Goal: Information Seeking & Learning: Learn about a topic

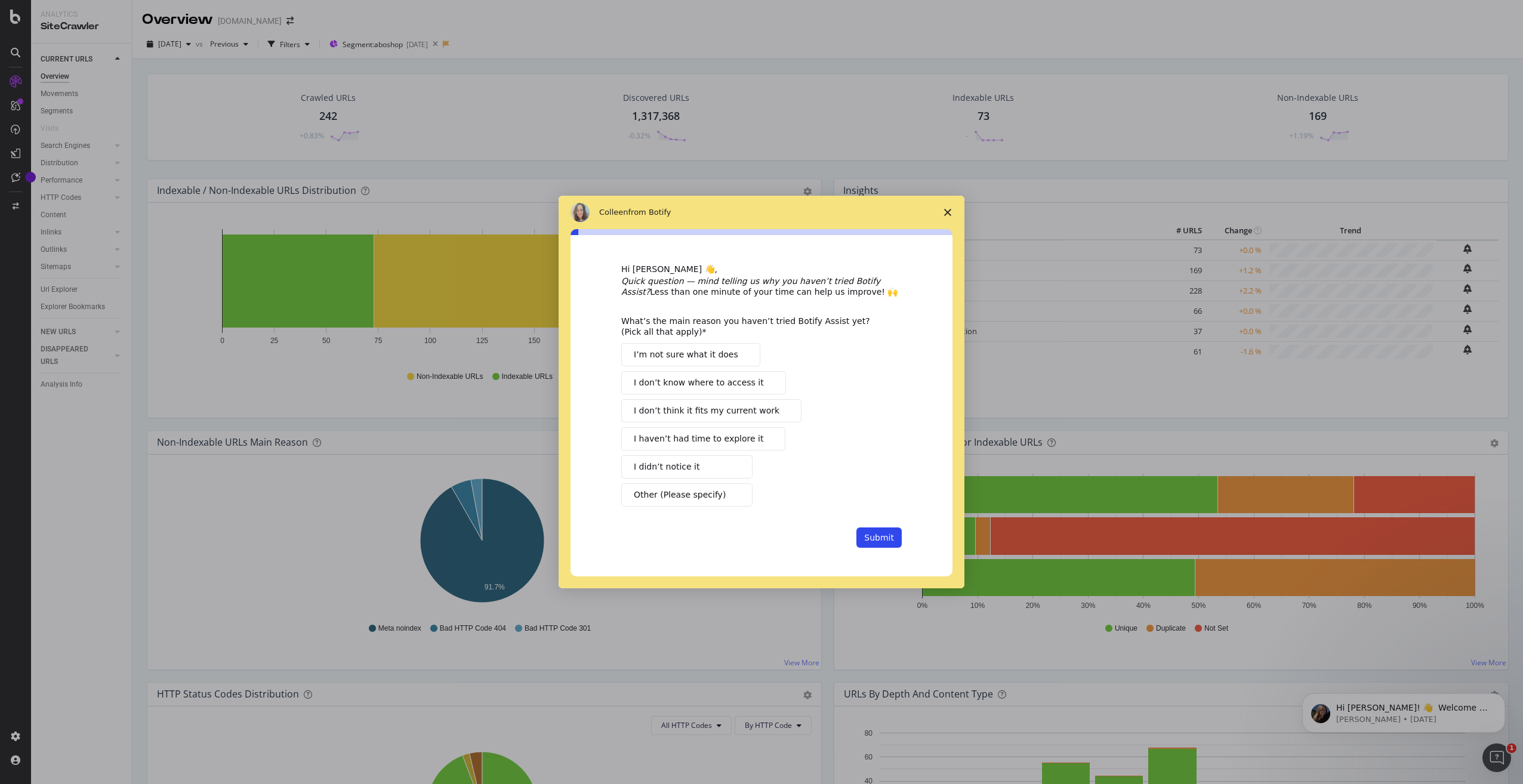
click at [948, 213] on icon "Close survey" at bounding box center [948, 212] width 7 height 7
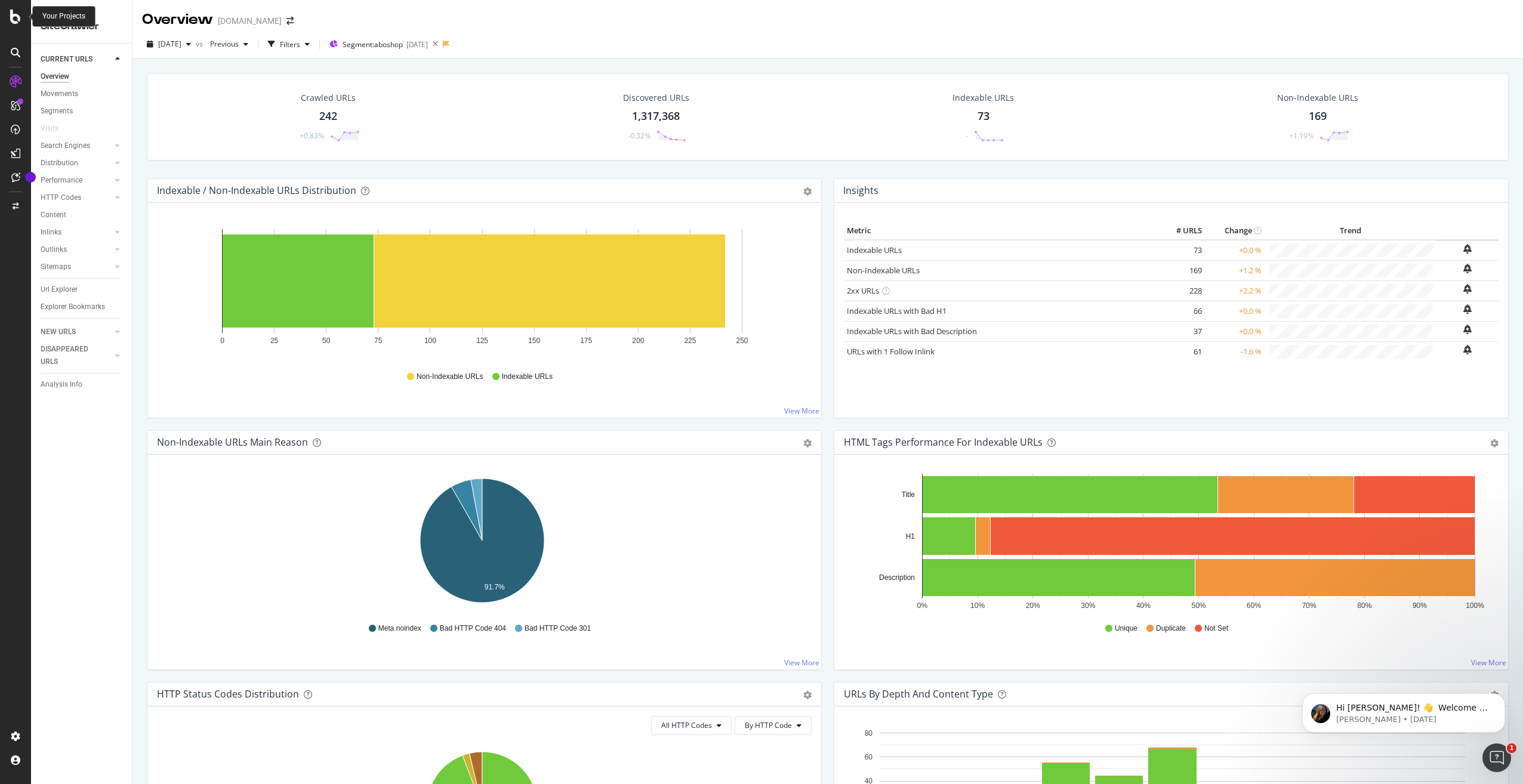
click at [10, 23] on icon at bounding box center [16, 17] width 11 height 14
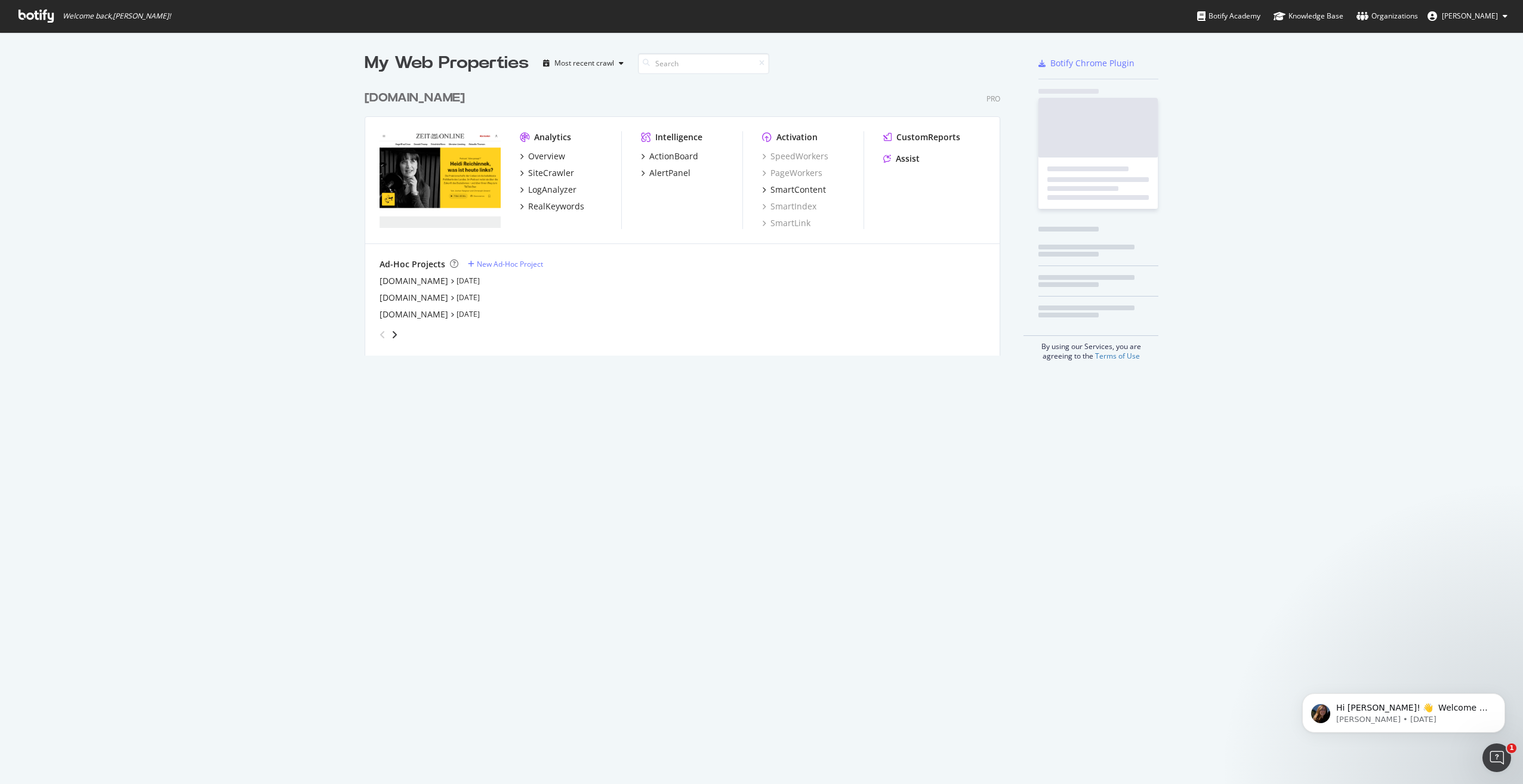
scroll to position [775, 1505]
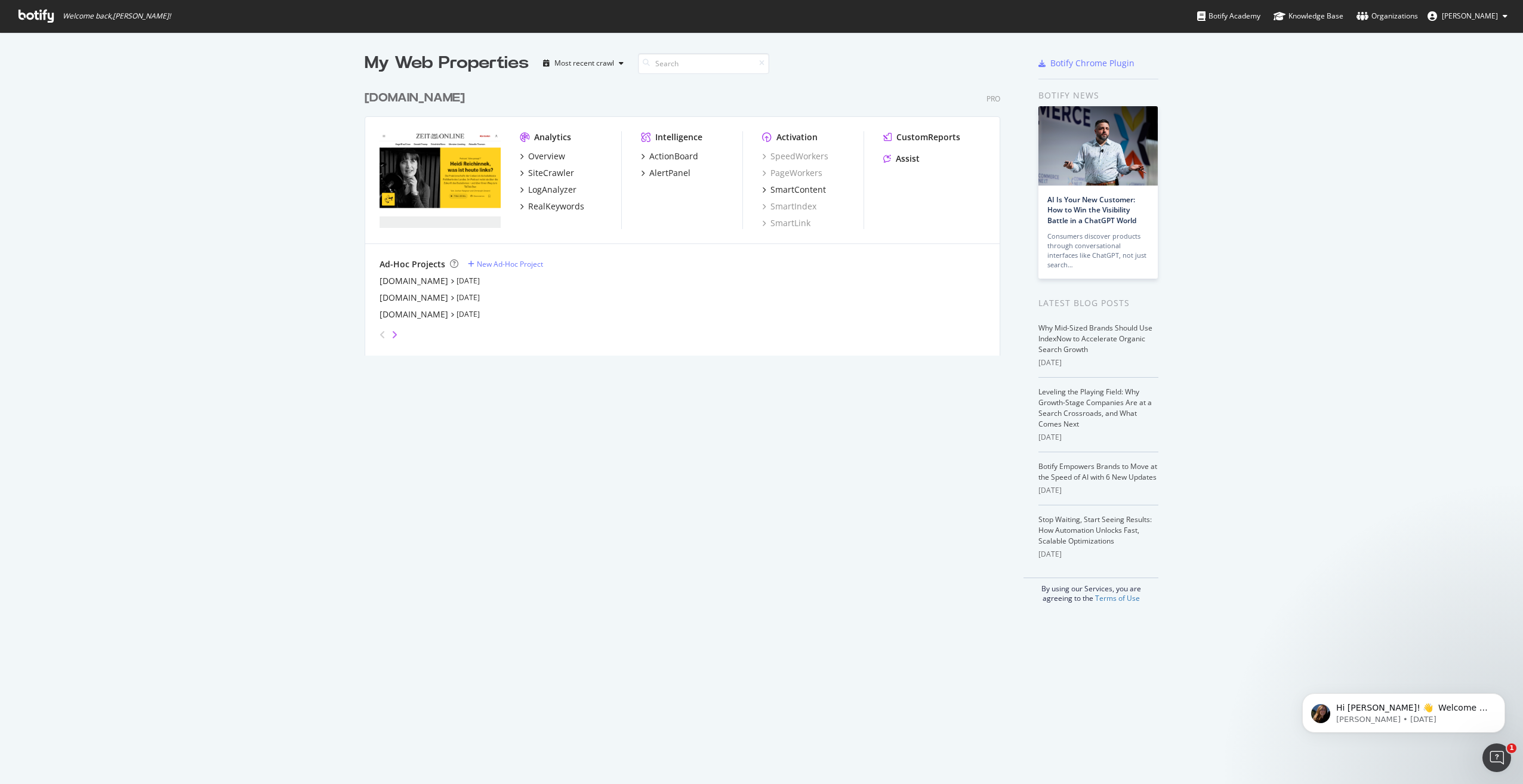
click at [392, 330] on icon "angle-right" at bounding box center [394, 335] width 6 height 10
click at [394, 331] on div "angle-right" at bounding box center [394, 335] width 8 height 12
click at [392, 339] on icon "angle-right" at bounding box center [394, 335] width 6 height 10
click at [392, 337] on icon "angle-right" at bounding box center [394, 335] width 6 height 10
click at [392, 336] on icon "angle-right" at bounding box center [394, 335] width 6 height 10
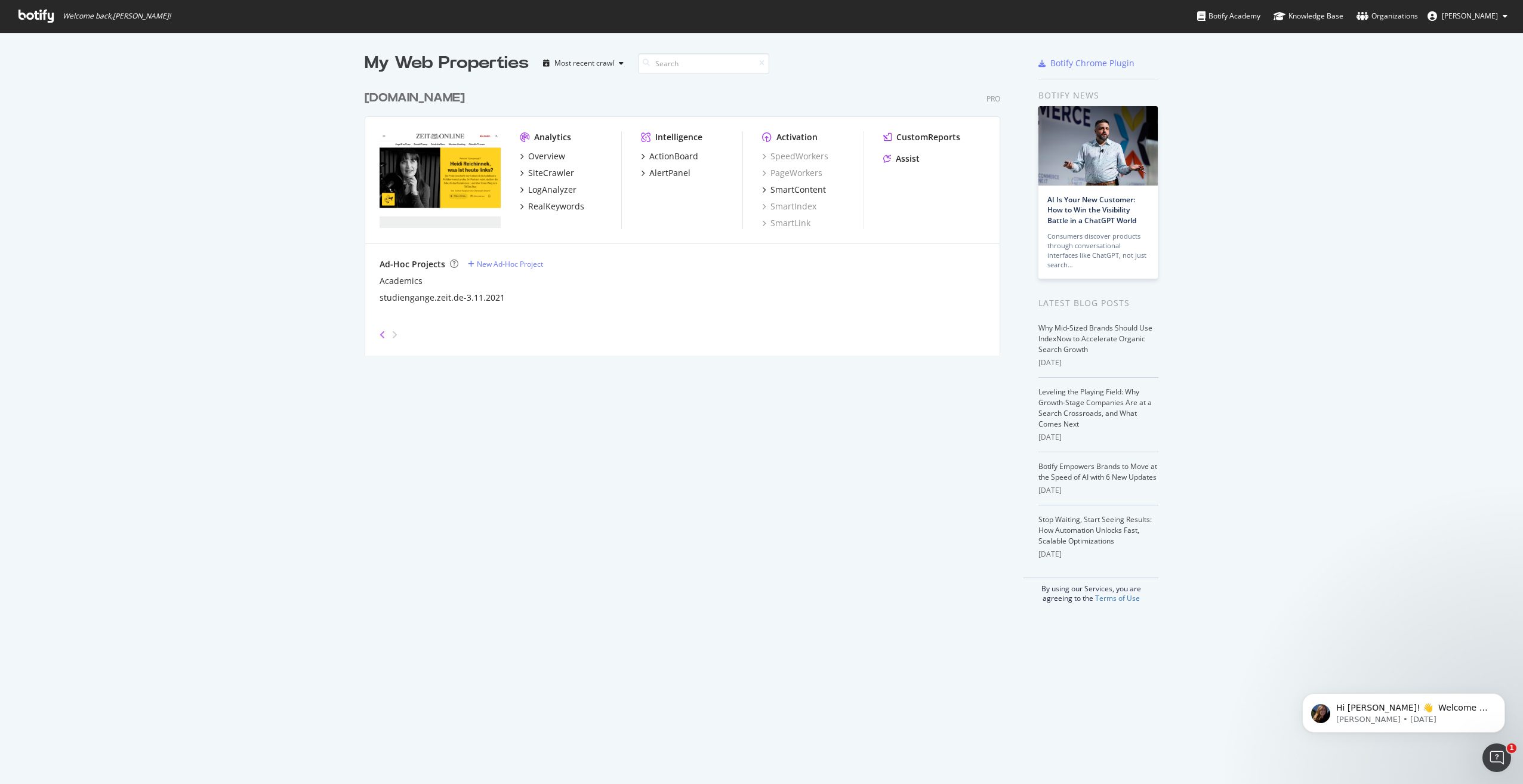
click at [379, 334] on icon "angle-left" at bounding box center [382, 335] width 6 height 10
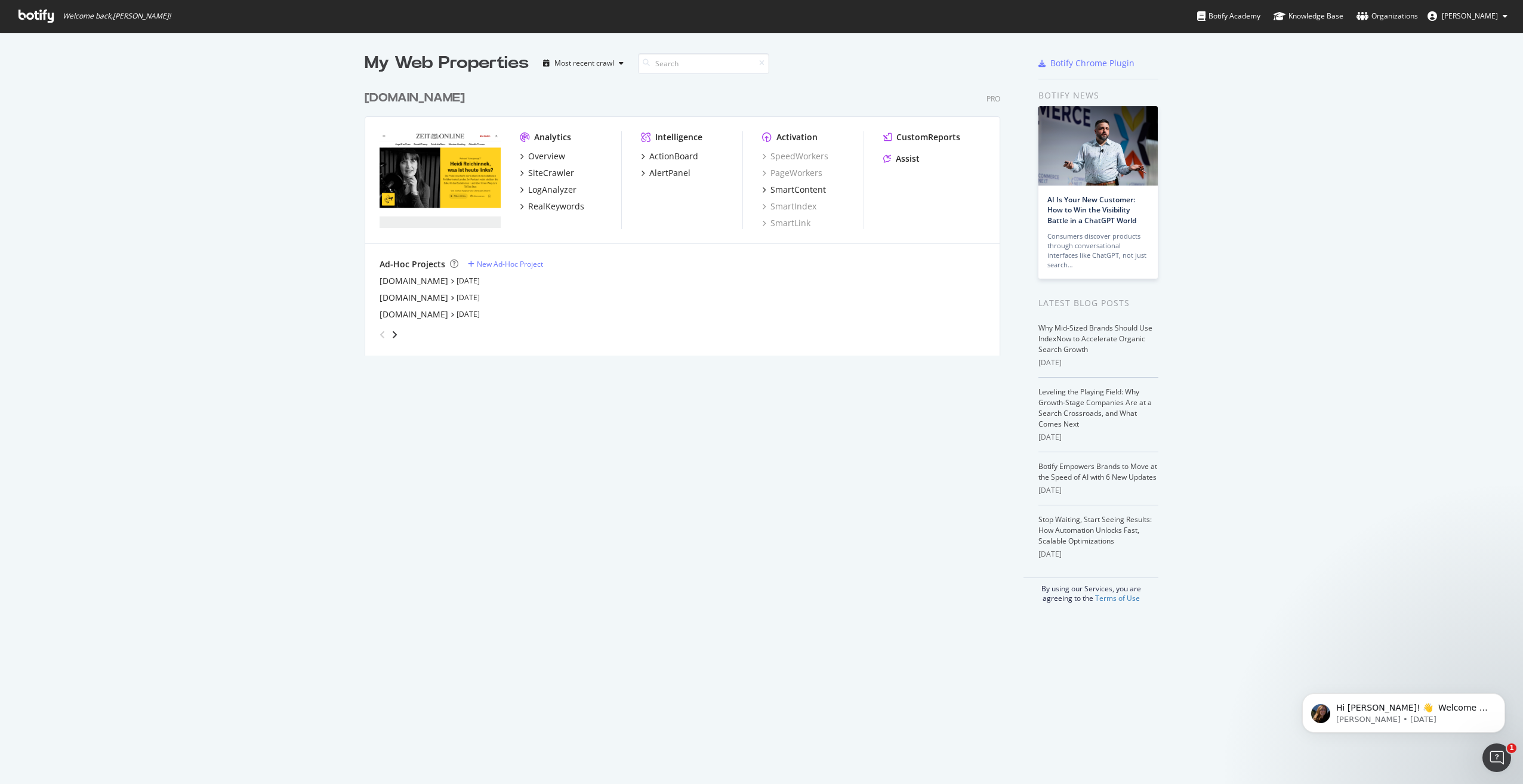
click at [379, 334] on icon "angle-left" at bounding box center [382, 335] width 6 height 10
click at [413, 279] on div "[DOMAIN_NAME]" at bounding box center [414, 281] width 69 height 12
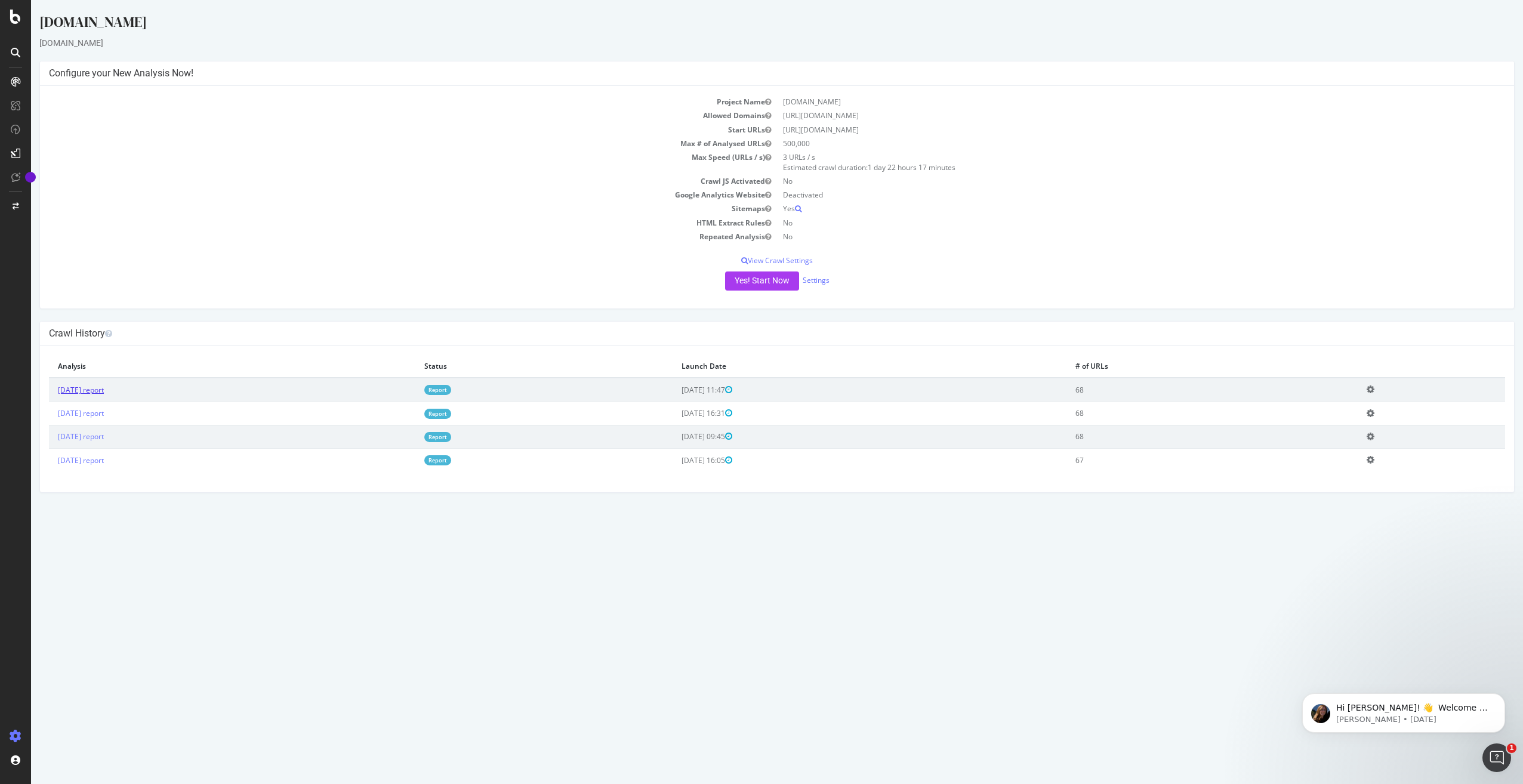
click at [104, 391] on link "[DATE] report" at bounding box center [80, 390] width 46 height 10
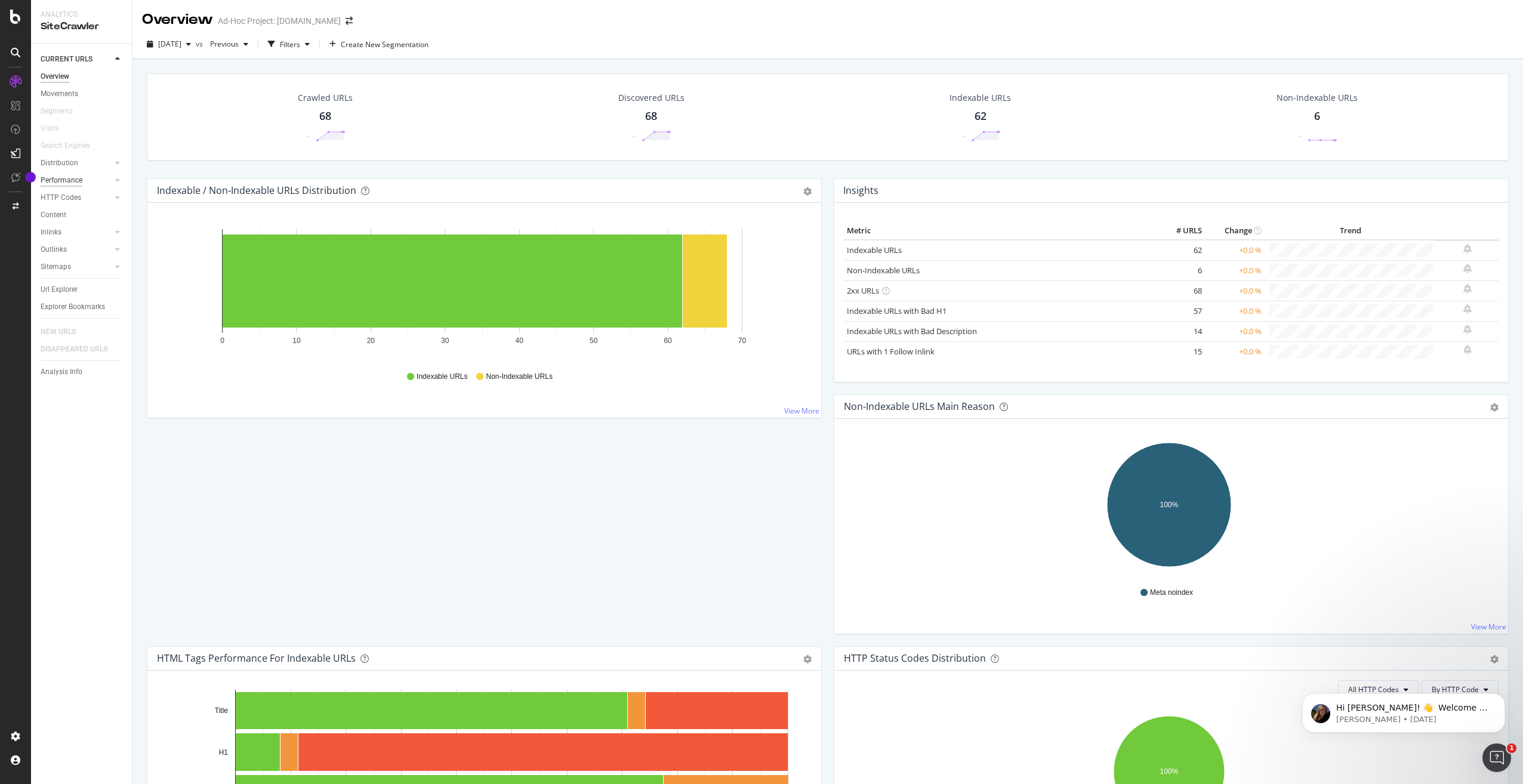
click at [71, 184] on div "Performance" at bounding box center [62, 180] width 42 height 12
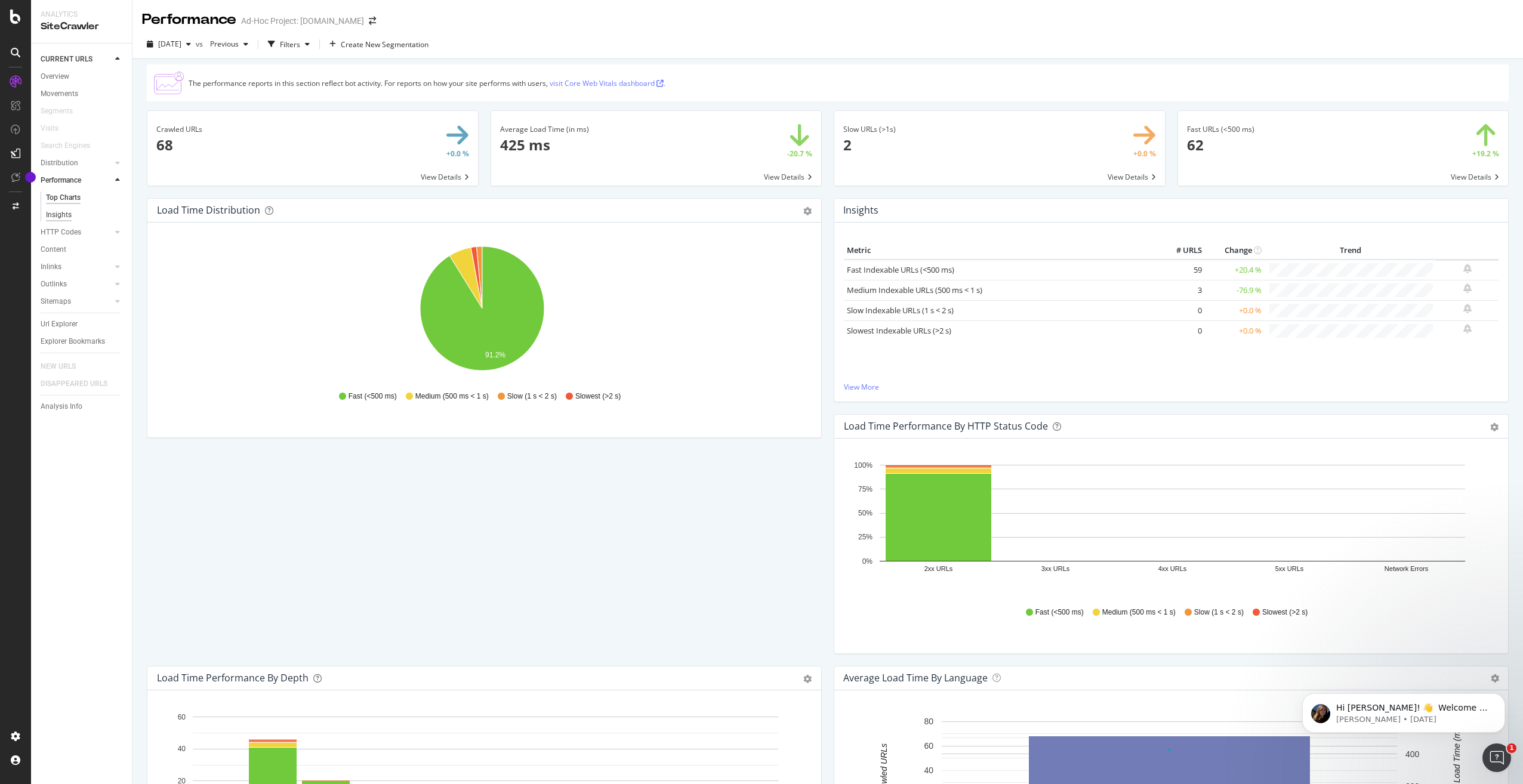
click at [62, 214] on div "Insights" at bounding box center [59, 215] width 26 height 12
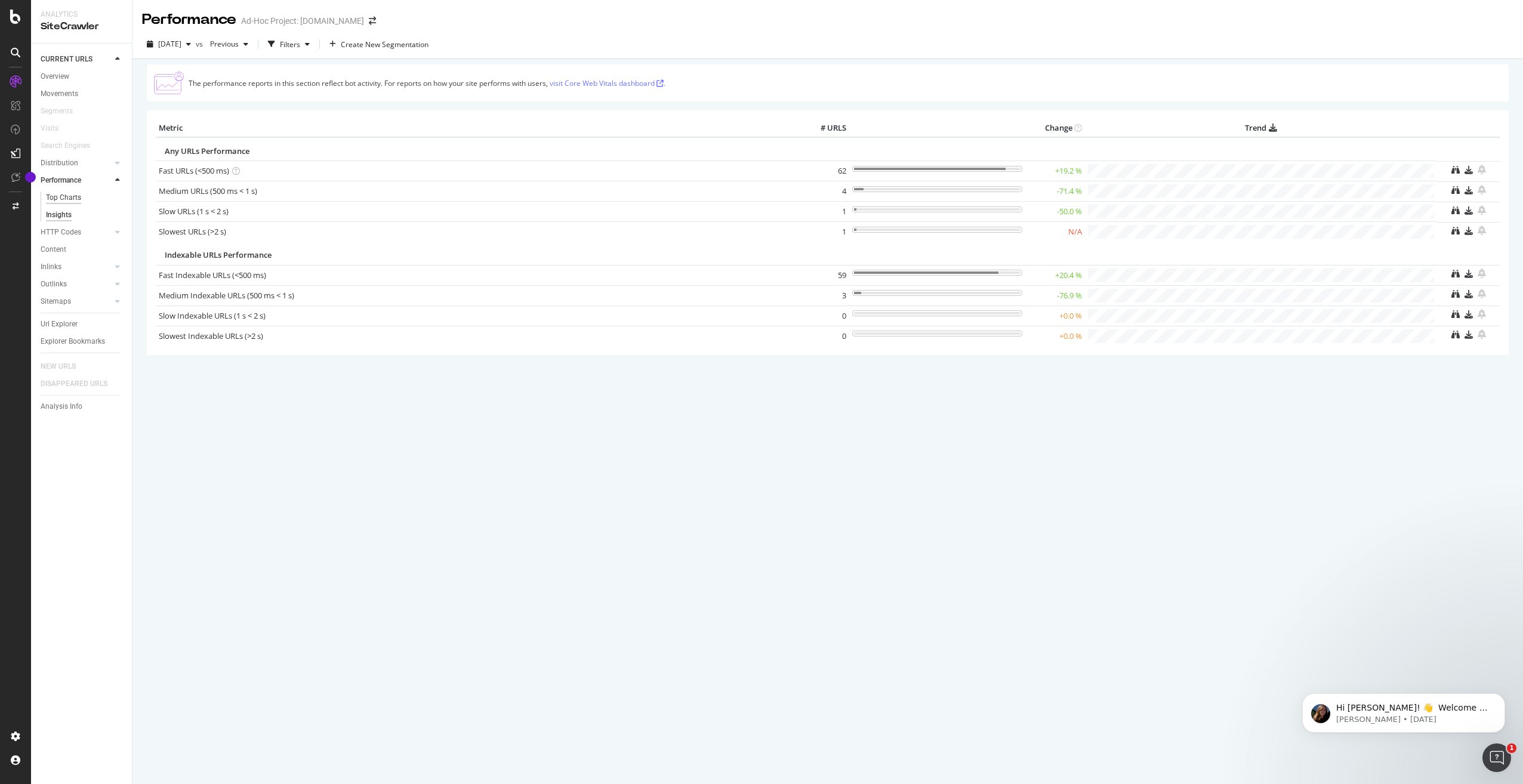
click at [73, 203] on div "Top Charts" at bounding box center [64, 197] width 35 height 12
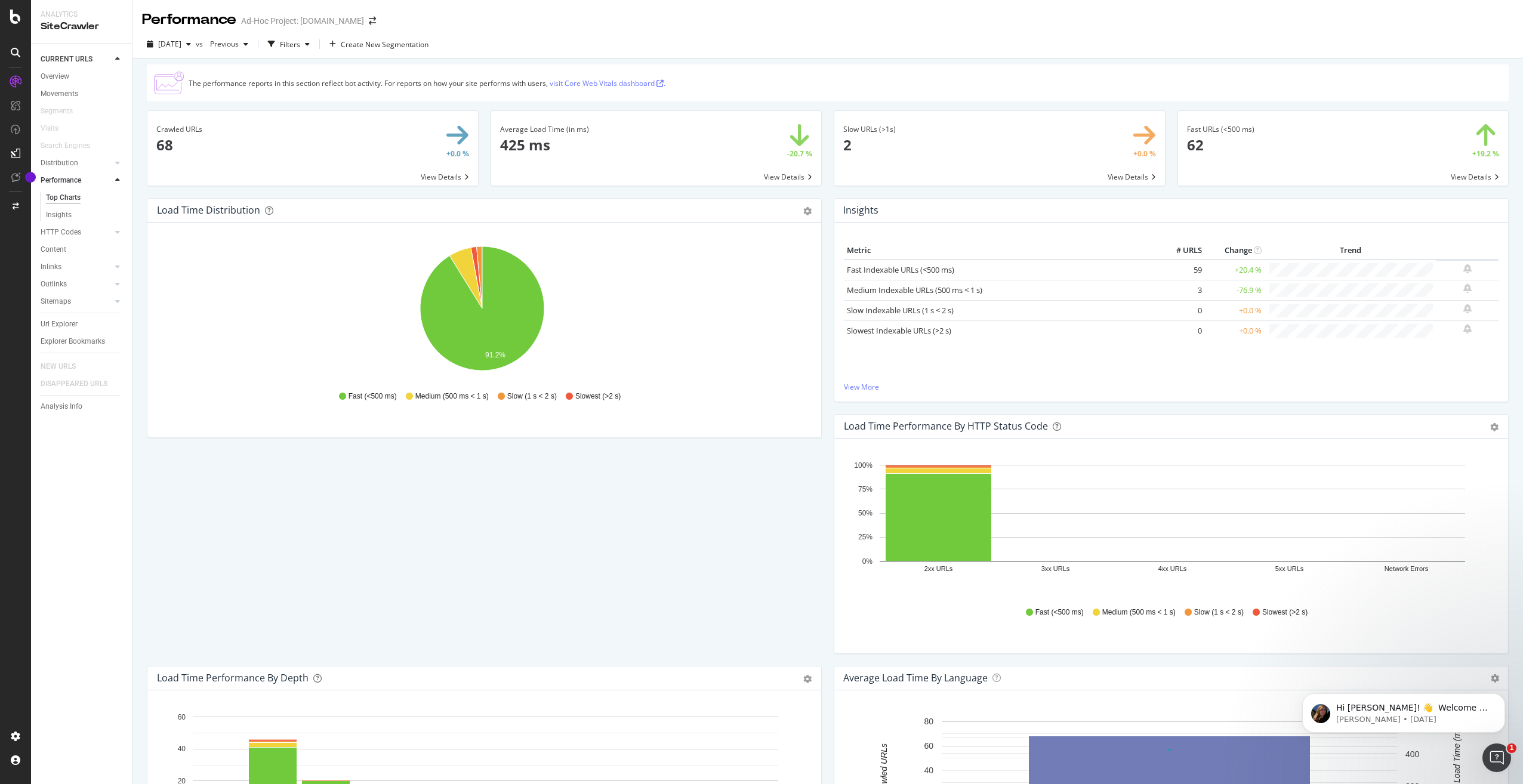
drag, startPoint x: 777, startPoint y: 257, endPoint x: 771, endPoint y: 204, distance: 53.3
drag, startPoint x: 307, startPoint y: 25, endPoint x: 384, endPoint y: 25, distance: 77.0
click at [384, 25] on div "Performance Ad-Hoc Project: [DOMAIN_NAME]" at bounding box center [828, 15] width 1391 height 30
click at [684, 336] on icon "91.2%" at bounding box center [482, 311] width 651 height 138
click at [651, 459] on div "Load Time Distribution Pie Table Export as CSV Add to Custom Report Hold CTRL w…" at bounding box center [828, 774] width 1374 height 1152
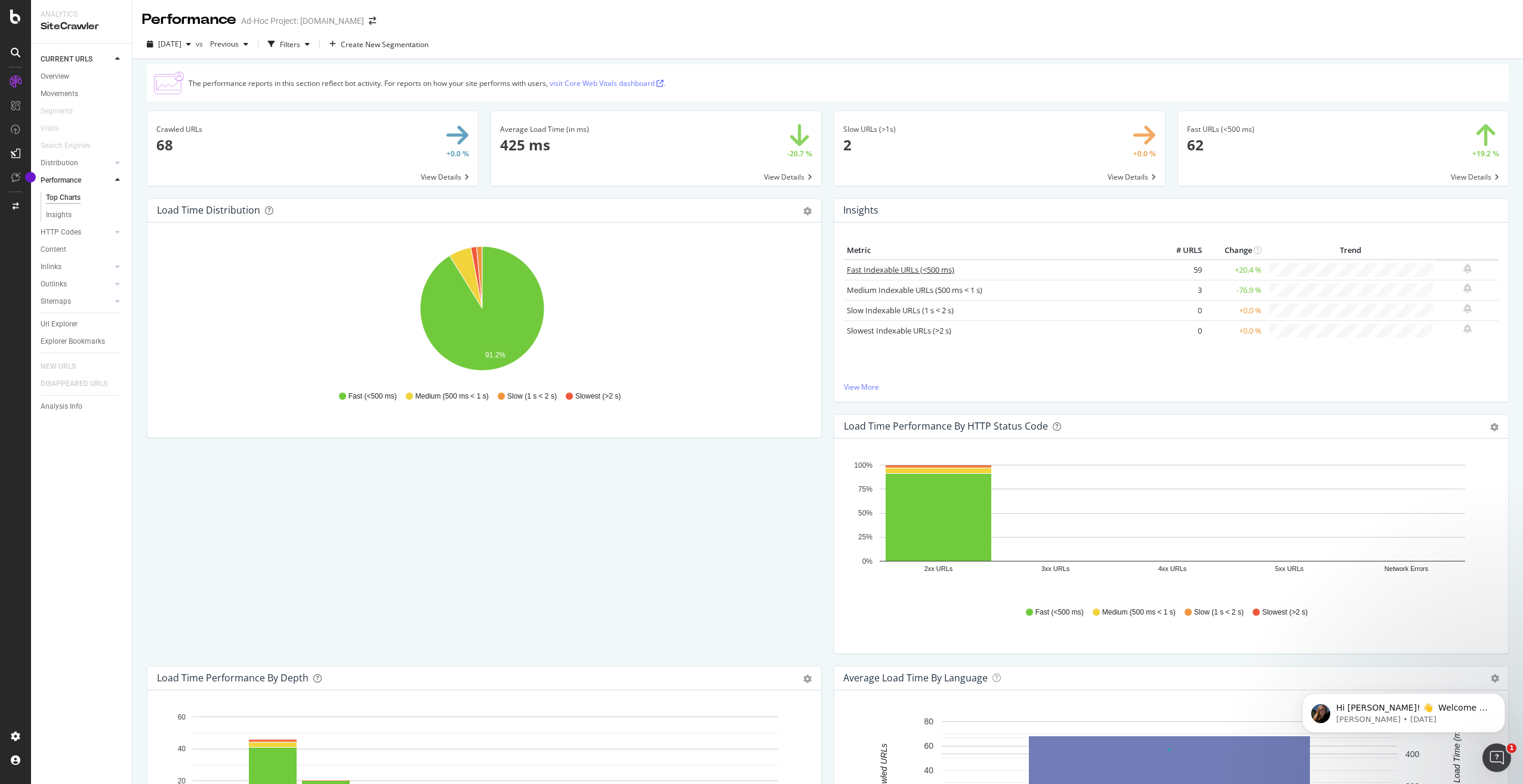
click at [937, 268] on link "Fast Indexable URLs (<500 ms)" at bounding box center [901, 270] width 108 height 11
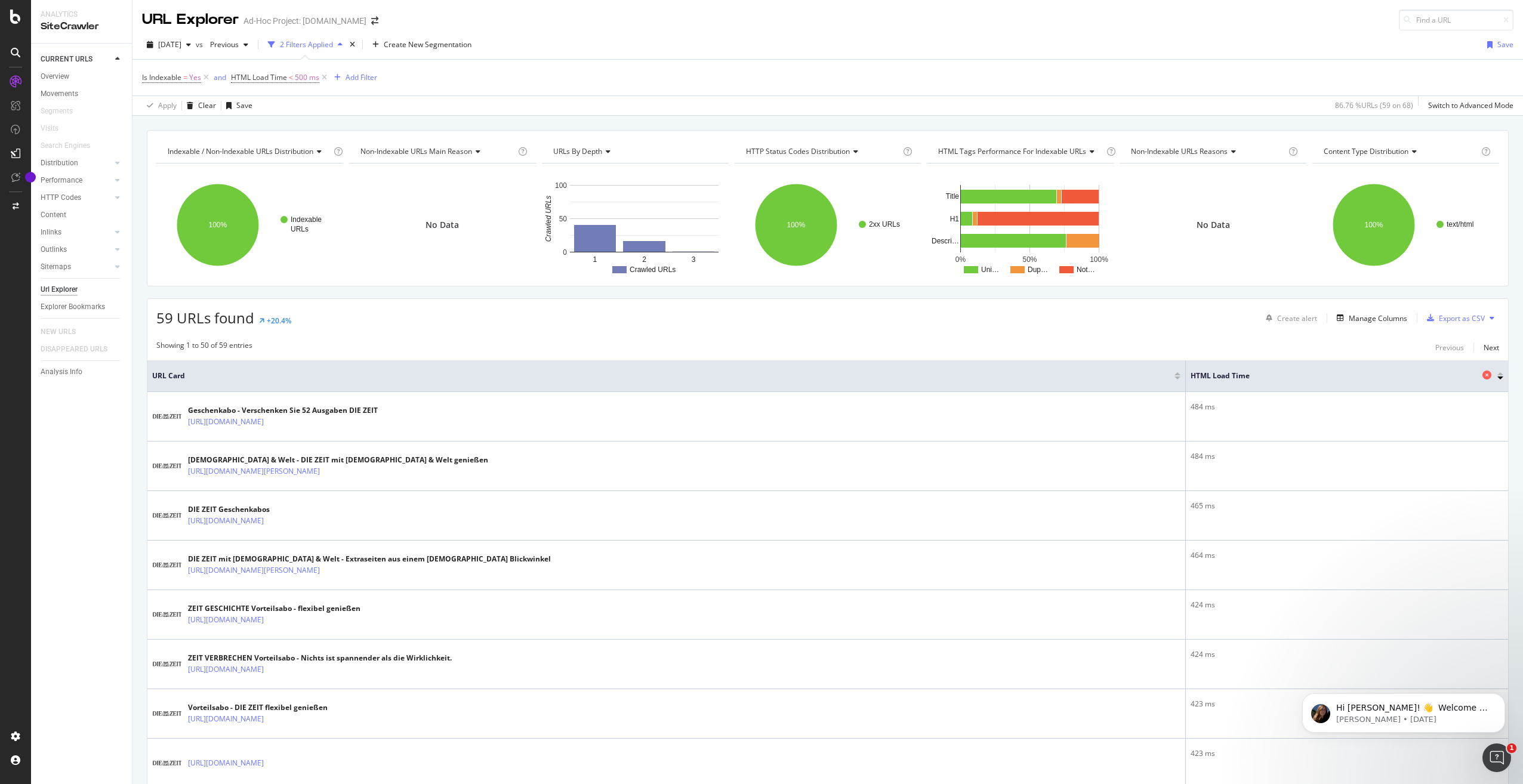
click at [1240, 372] on span "HTML Load Time" at bounding box center [1335, 375] width 289 height 11
click at [1497, 377] on th "HTML Load Time" at bounding box center [1347, 376] width 322 height 32
click at [1498, 374] on div at bounding box center [1500, 374] width 6 height 3
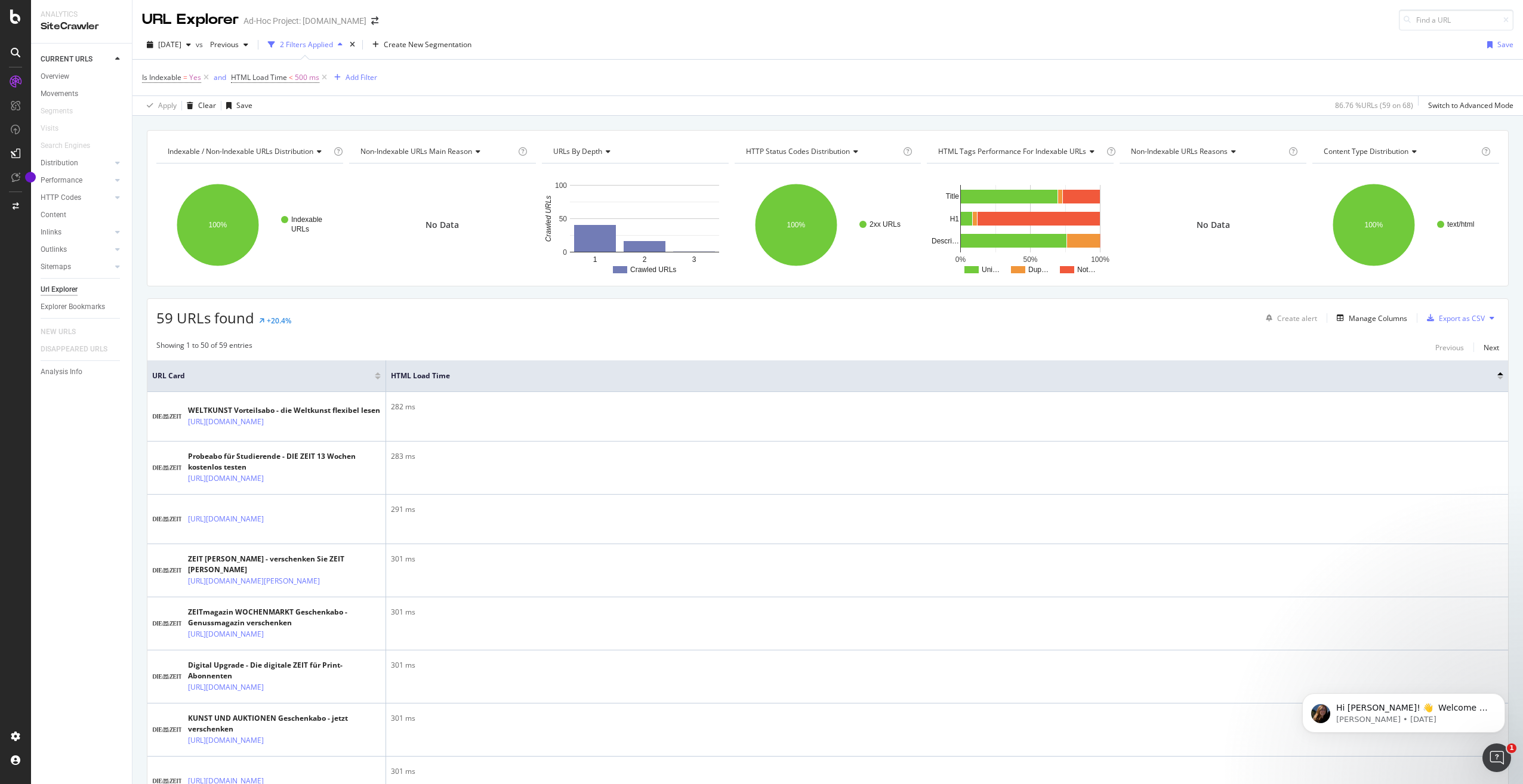
click at [1498, 377] on div at bounding box center [1500, 378] width 6 height 3
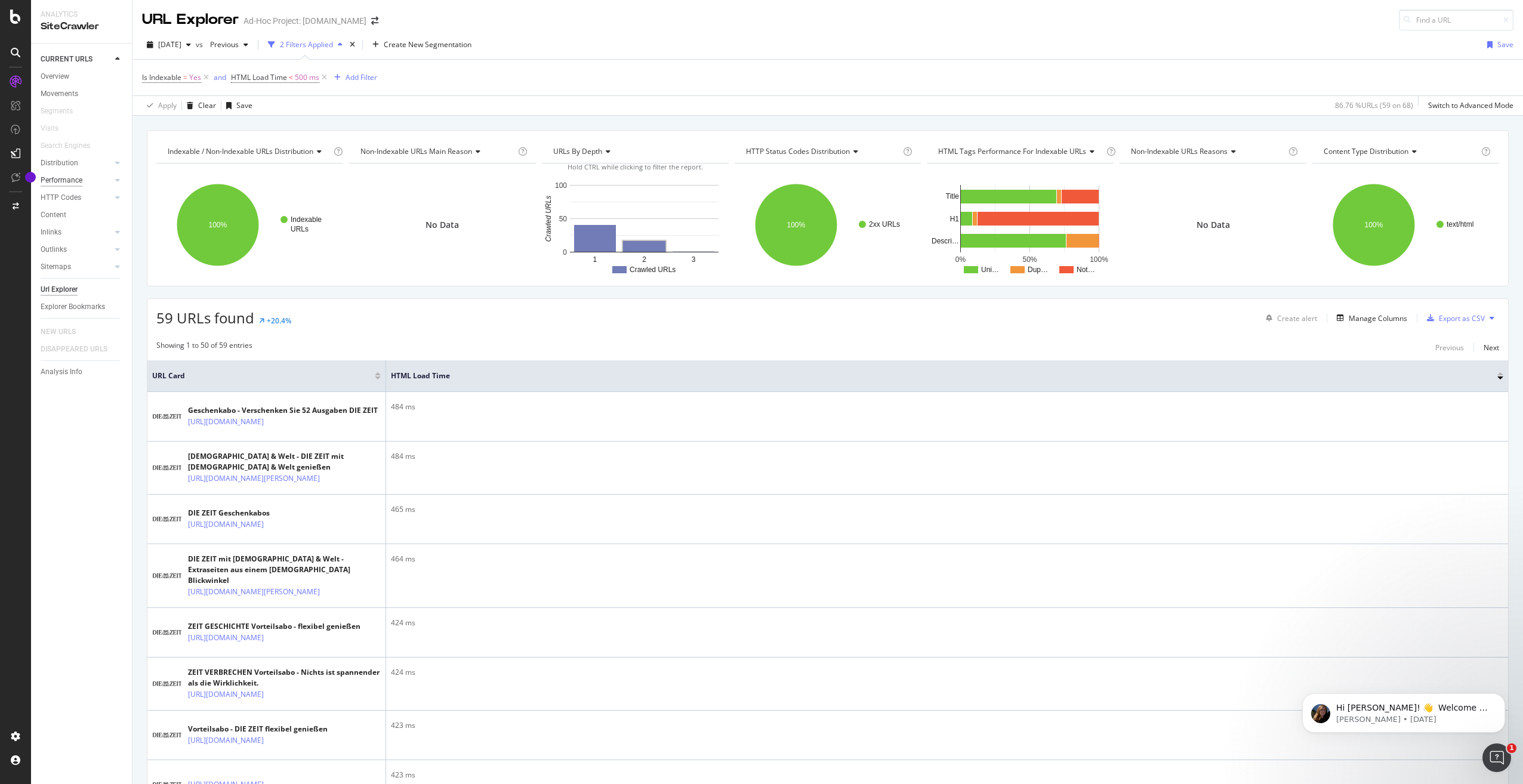
click at [59, 179] on div "Performance" at bounding box center [62, 180] width 42 height 12
